Goal: Task Accomplishment & Management: Complete application form

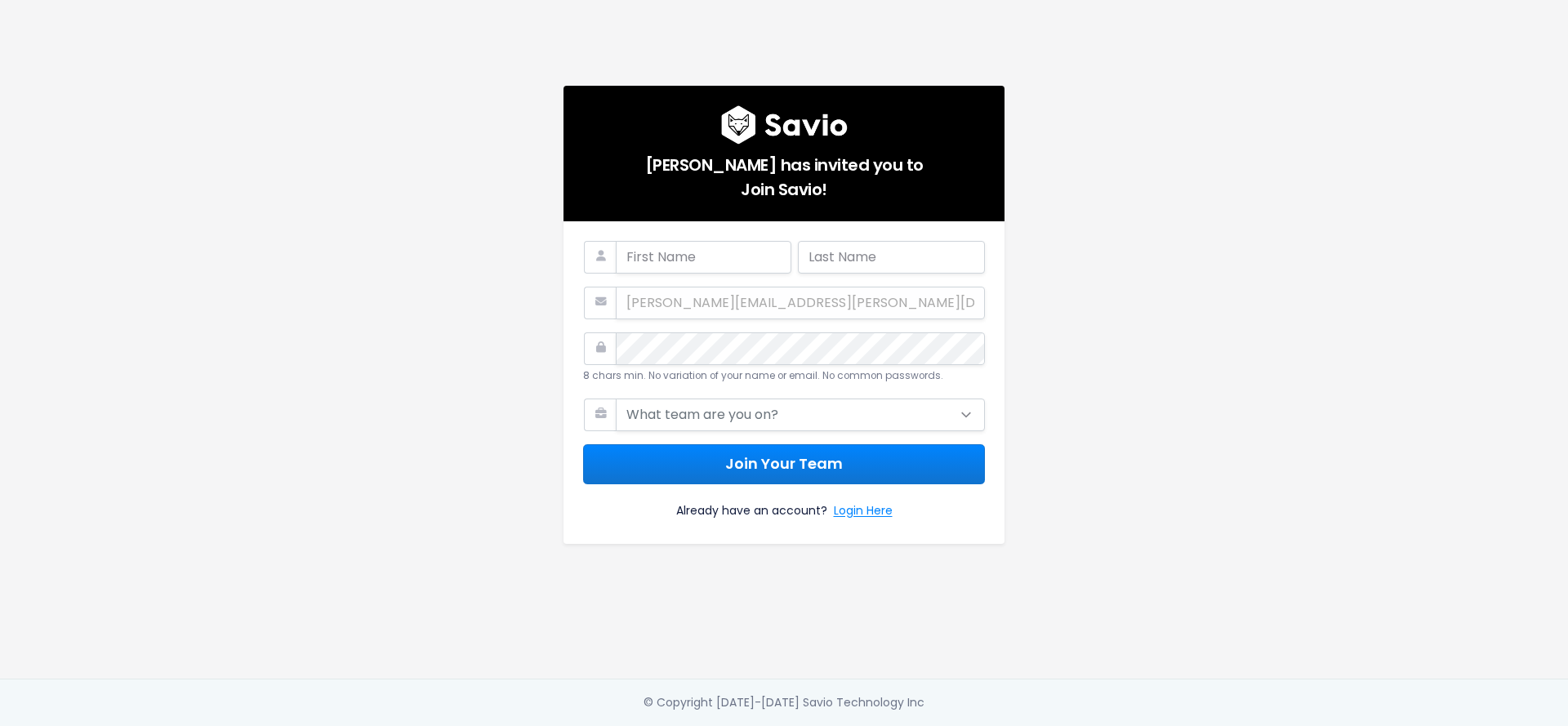
click at [872, 184] on h5 "[PERSON_NAME] has invited you to Join Savio!" at bounding box center [784, 173] width 402 height 57
click at [677, 245] on input "text" at bounding box center [702, 257] width 175 height 33
type input "Holly"
type input "McNee"
click at [955, 725] on com-1password-button at bounding box center [784, 726] width 1568 height 0
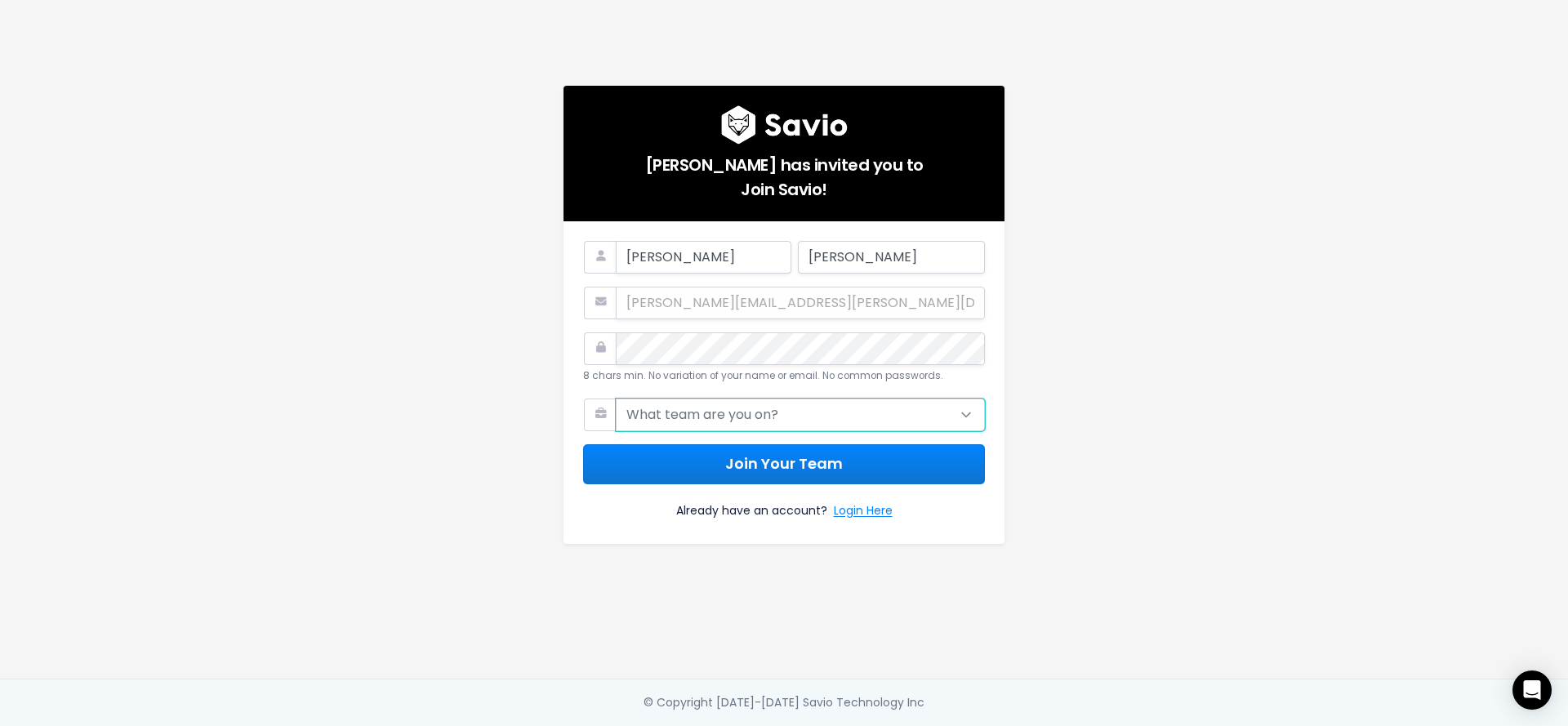
click at [826, 415] on select "What team are you on? Support Product Sales Customer Success Marketing Other" at bounding box center [800, 415] width 369 height 33
drag, startPoint x: 1241, startPoint y: 464, endPoint x: 1089, endPoint y: 458, distance: 152.1
click at [1241, 464] on div "Amanda Johnson has invited you to Join Savio! Holly McNee Holly.McNee@cubiko.co…" at bounding box center [784, 339] width 931 height 679
click at [943, 403] on select "What team are you on? Support Product Sales Customer Success Marketing Other" at bounding box center [800, 415] width 369 height 33
click at [615, 399] on select "What team are you on? Support Product Sales Customer Success Marketing Other" at bounding box center [800, 415] width 369 height 33
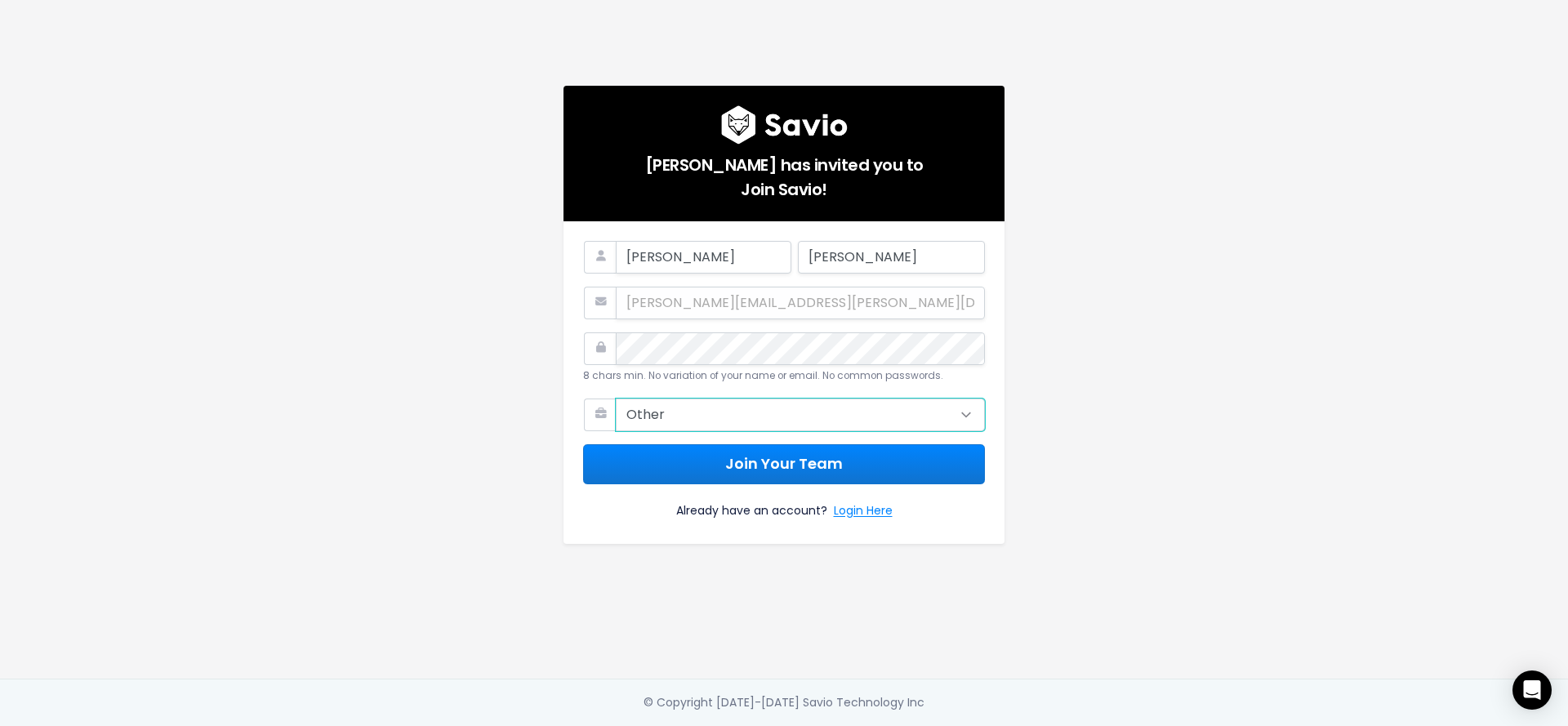
click at [769, 407] on select "What team are you on? Support Product Sales Customer Success Marketing Other" at bounding box center [800, 415] width 369 height 33
select select "SUPPORT"
click at [615, 399] on select "What team are you on? Support Product Sales Customer Success Marketing Other" at bounding box center [800, 415] width 369 height 33
click at [803, 463] on button "Join Your Team" at bounding box center [784, 464] width 402 height 40
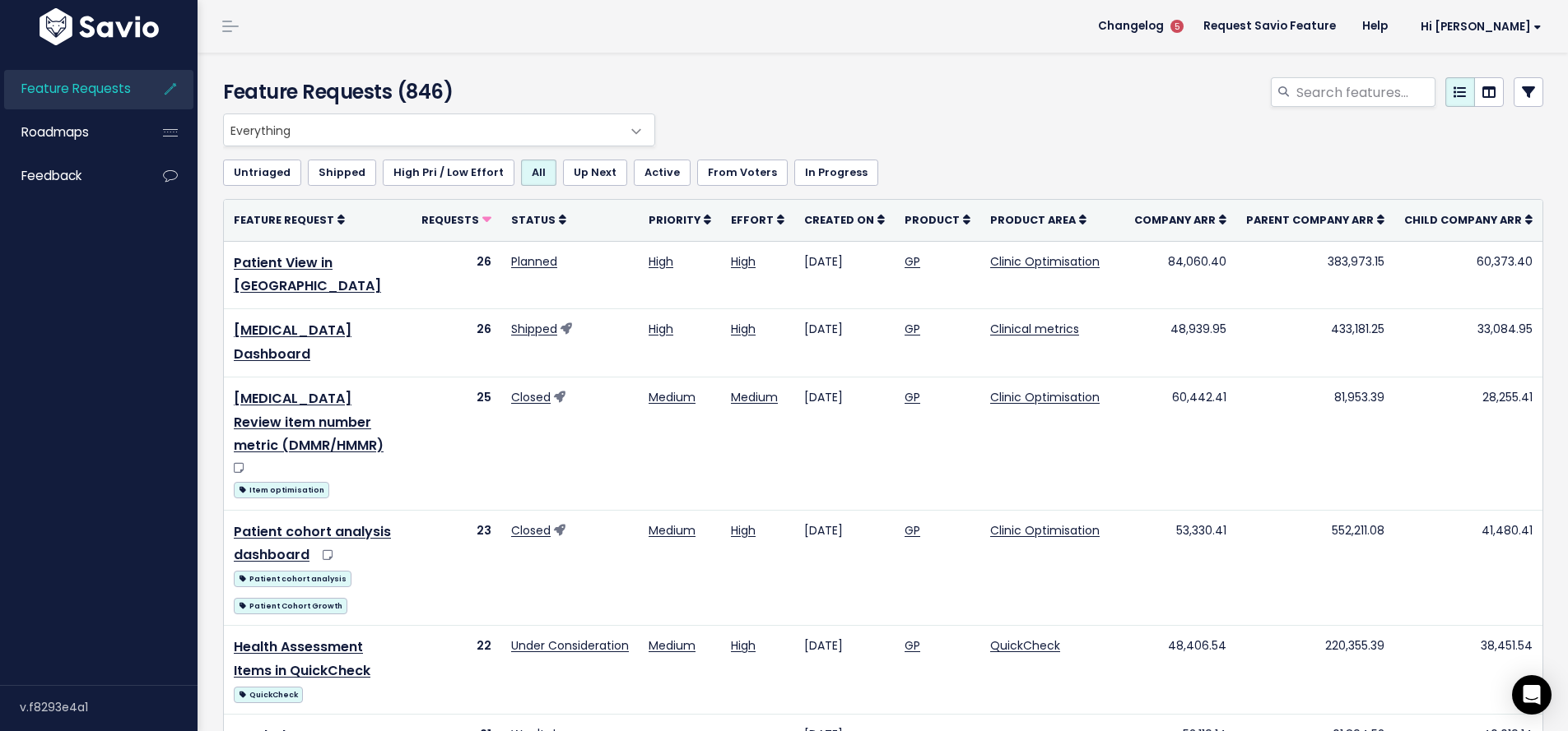
click at [1181, 95] on div at bounding box center [1107, 96] width 897 height 37
